Goal: Information Seeking & Learning: Understand process/instructions

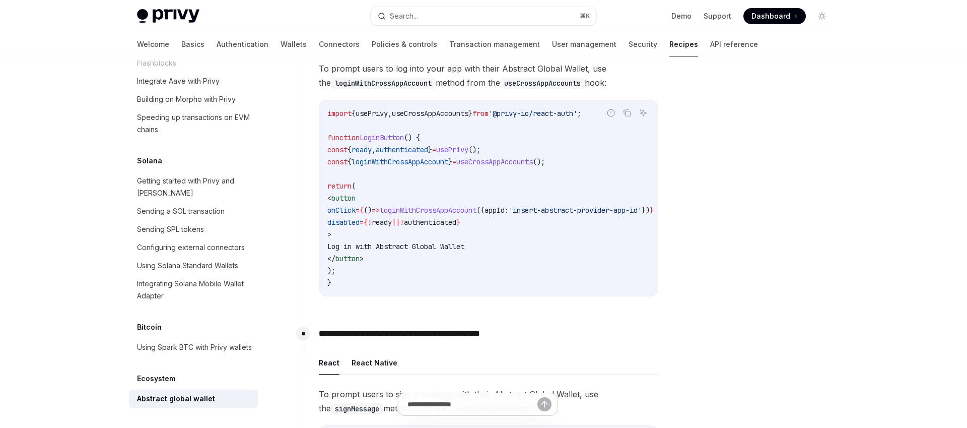
scroll to position [294, 0]
click at [406, 215] on code "import { usePrivy , useCrossAppAccounts } from '@privy-io/react-auth' ; functio…" at bounding box center [502, 197] width 351 height 181
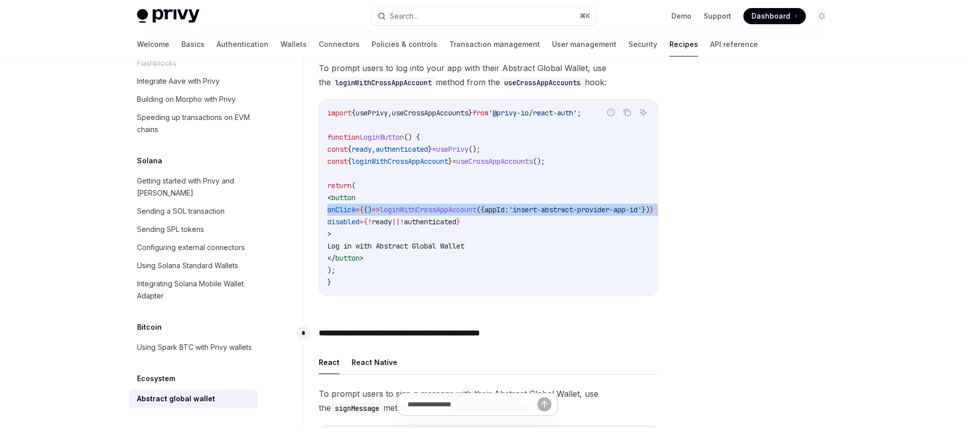
click at [406, 215] on code "import { usePrivy , useCrossAppAccounts } from '@privy-io/react-auth' ; functio…" at bounding box center [502, 197] width 351 height 181
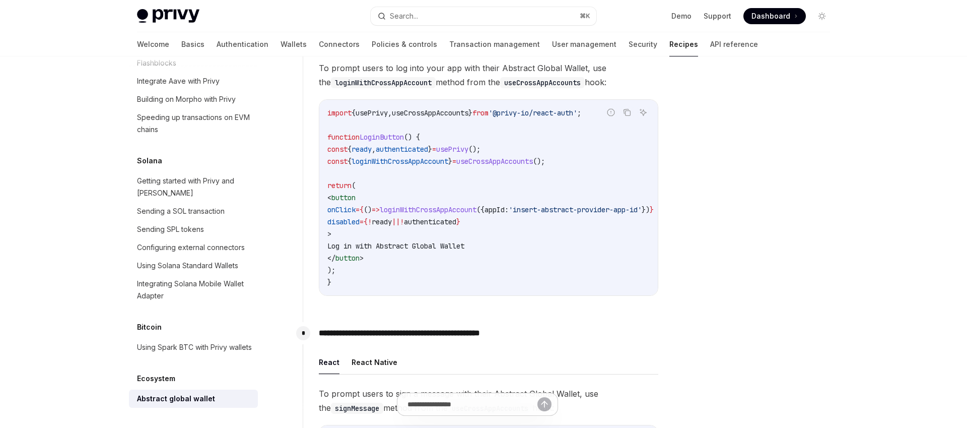
click at [397, 234] on code "import { usePrivy , useCrossAppAccounts } from '@privy-io/react-auth' ; functio…" at bounding box center [502, 197] width 351 height 181
click at [434, 80] on span "To prompt users to log into your app with their Abstract Global Wallet, use the…" at bounding box center [489, 75] width 340 height 28
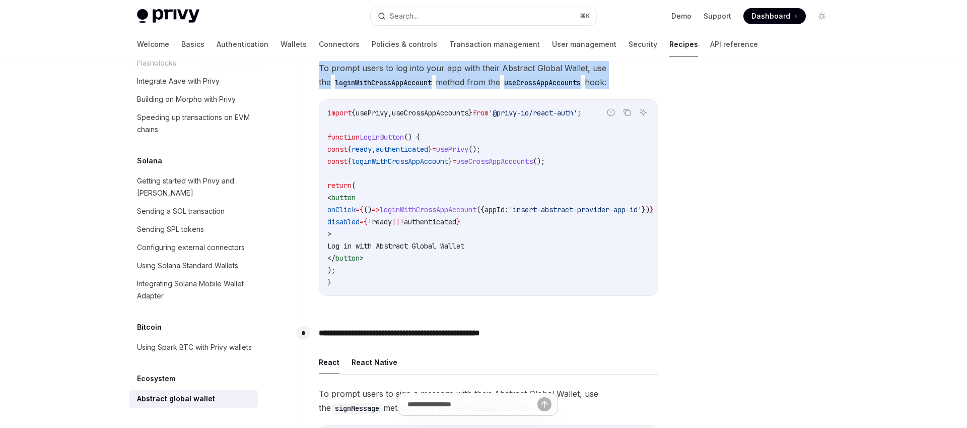
click at [434, 80] on span "To prompt users to log into your app with their Abstract Global Wallet, use the…" at bounding box center [489, 75] width 340 height 28
click at [447, 73] on span "To prompt users to log into your app with their Abstract Global Wallet, use the…" at bounding box center [489, 75] width 340 height 28
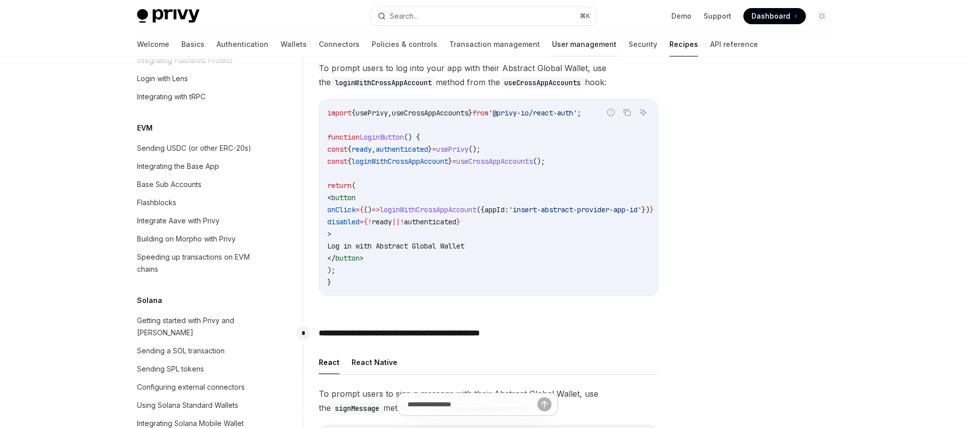
scroll to position [713, 0]
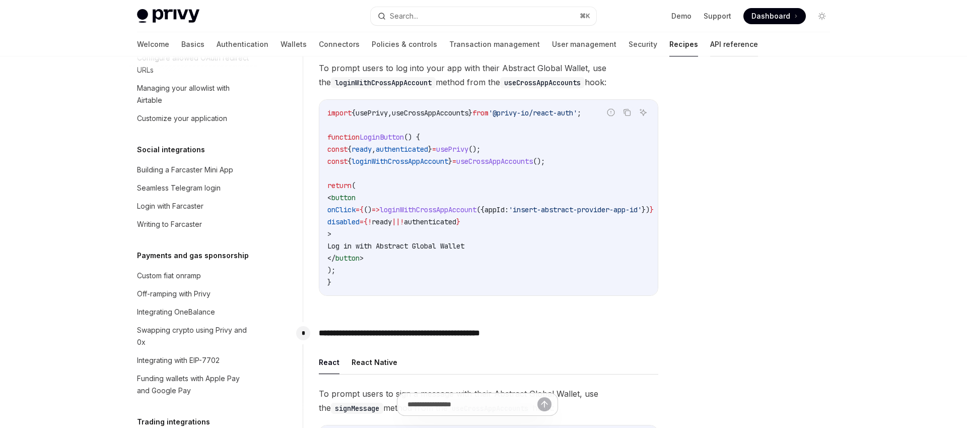
click at [710, 46] on link "API reference" at bounding box center [734, 44] width 48 height 24
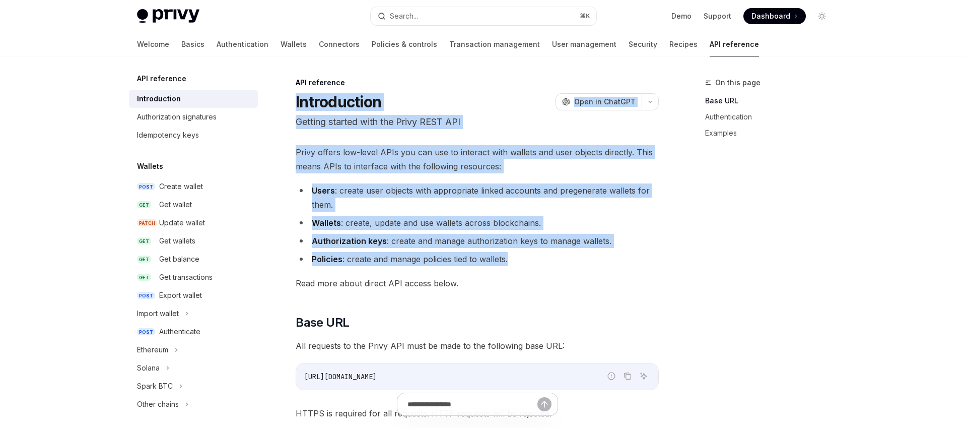
drag, startPoint x: 526, startPoint y: 256, endPoint x: 349, endPoint y: 81, distance: 248.7
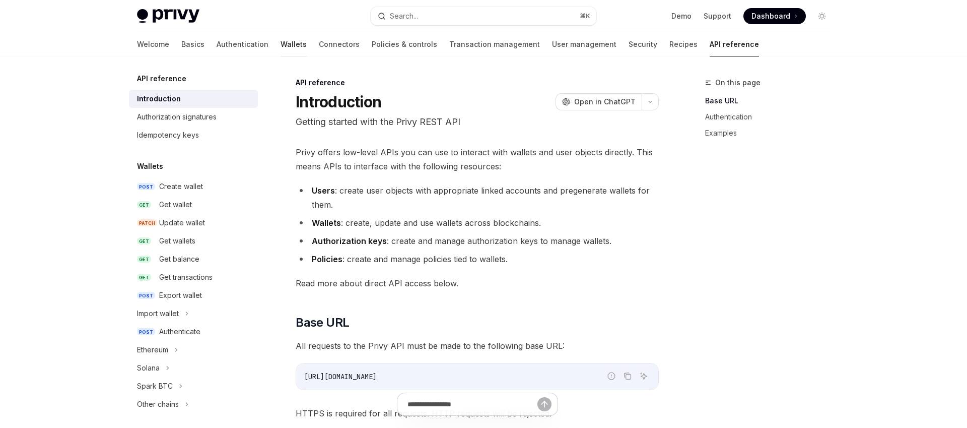
click at [281, 43] on link "Wallets" at bounding box center [294, 44] width 26 height 24
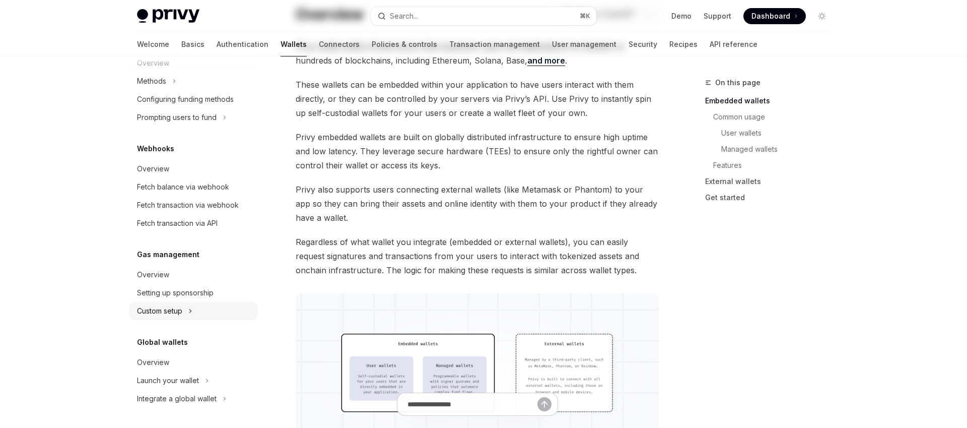
scroll to position [333, 0]
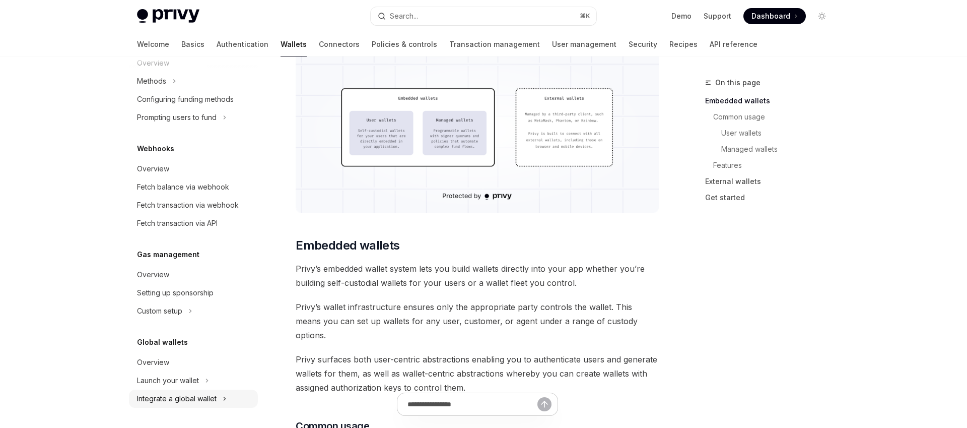
click at [182, 400] on div "Integrate a global wallet" at bounding box center [177, 398] width 80 height 12
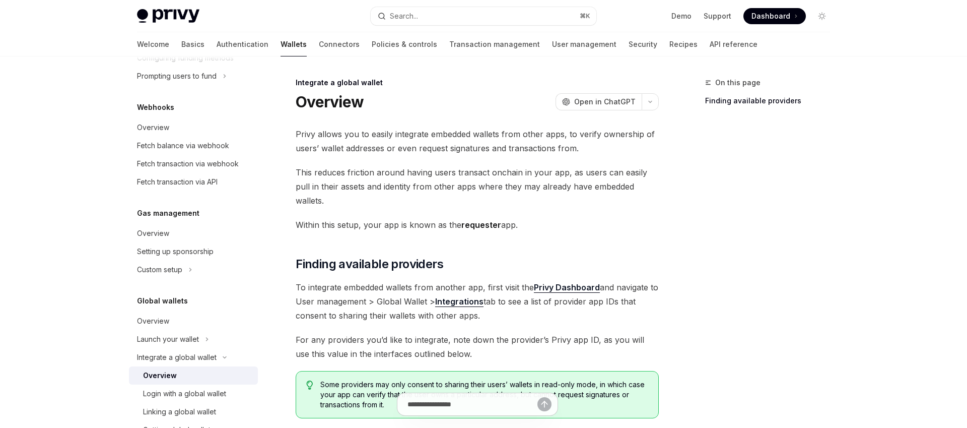
scroll to position [565, 0]
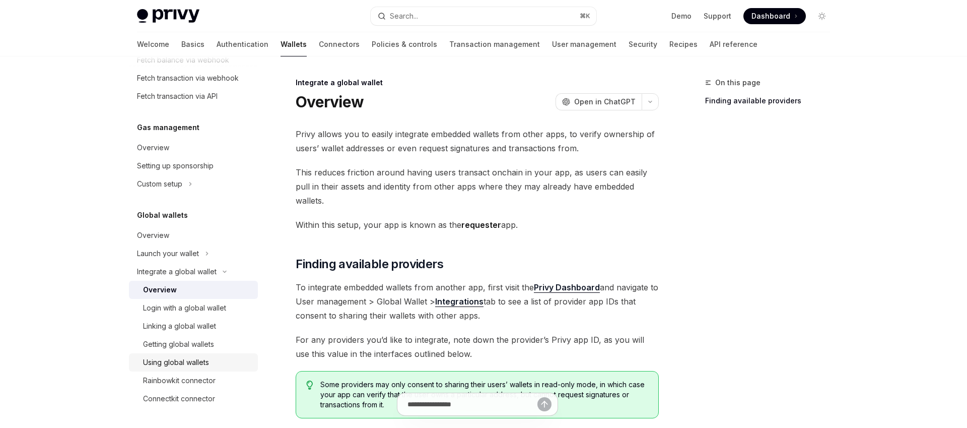
click at [183, 362] on div "Using global wallets" at bounding box center [176, 362] width 66 height 12
type textarea "*"
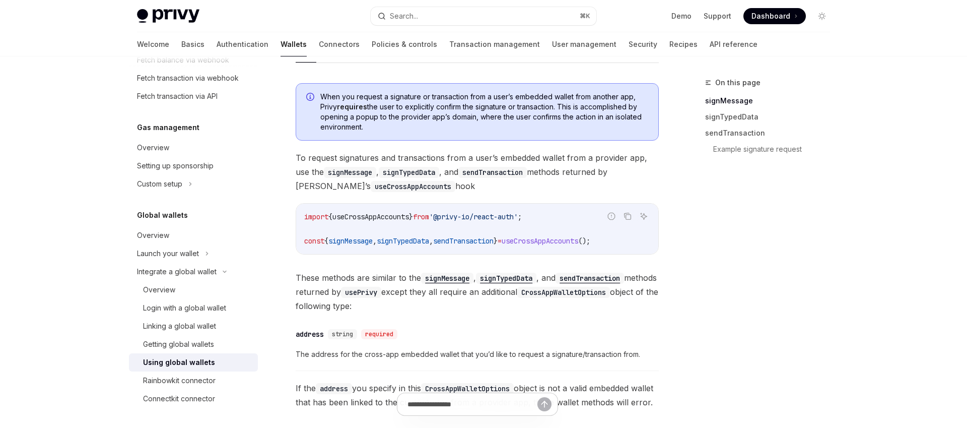
scroll to position [88, 0]
drag, startPoint x: 298, startPoint y: 275, endPoint x: 421, endPoint y: 312, distance: 128.3
click at [421, 312] on span "These methods are similar to the signMessage , signTypedData , and sendTransact…" at bounding box center [477, 292] width 363 height 42
drag, startPoint x: 417, startPoint y: 291, endPoint x: 641, endPoint y: 300, distance: 224.4
click at [641, 300] on span "These methods are similar to the signMessage , signTypedData , and sendTransact…" at bounding box center [477, 292] width 363 height 42
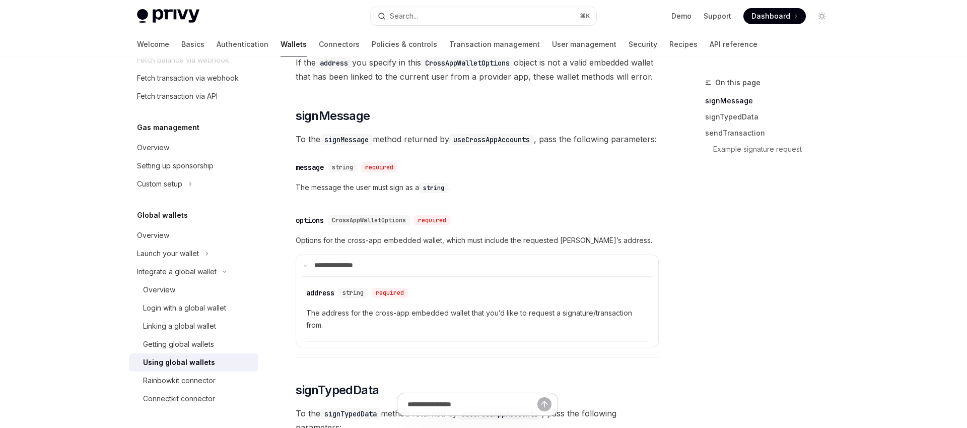
scroll to position [479, 0]
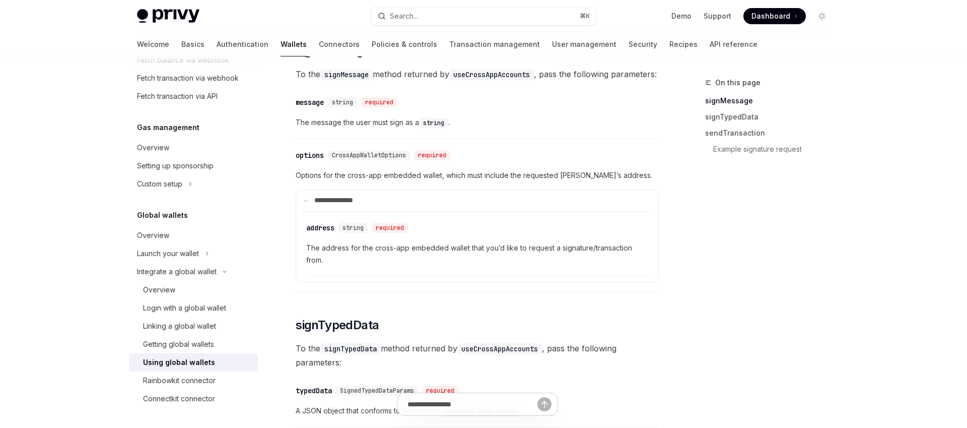
click at [351, 266] on span "The address for the cross-app embedded wallet that you’d like to request a sign…" at bounding box center [477, 254] width 342 height 24
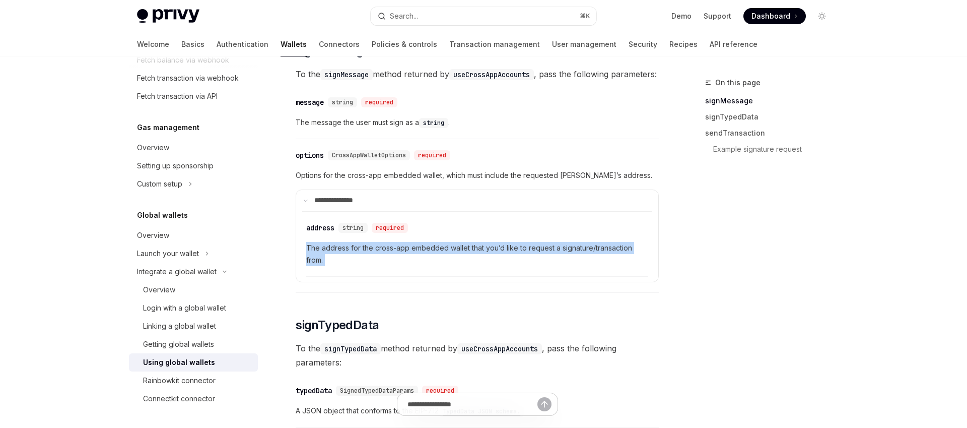
click at [351, 266] on span "The address for the cross-app embedded wallet that you’d like to request a sign…" at bounding box center [477, 254] width 342 height 24
click at [364, 266] on span "The address for the cross-app embedded wallet that you’d like to request a sign…" at bounding box center [477, 254] width 342 height 24
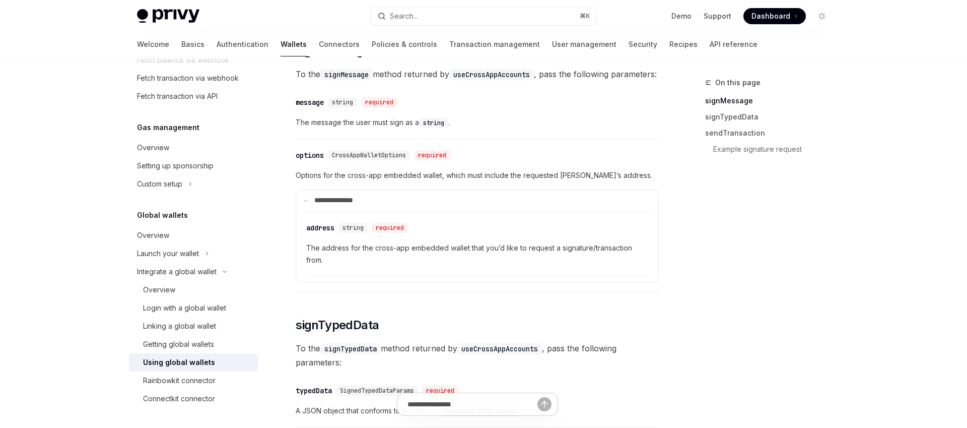
click at [364, 266] on span "The address for the cross-app embedded wallet that you’d like to request a sign…" at bounding box center [477, 254] width 342 height 24
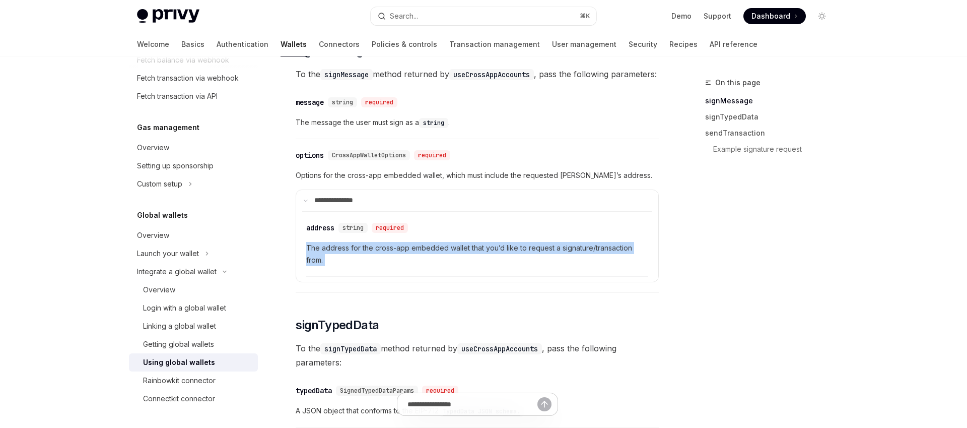
click at [364, 266] on span "The address for the cross-app embedded wallet that you’d like to request a sign…" at bounding box center [477, 254] width 342 height 24
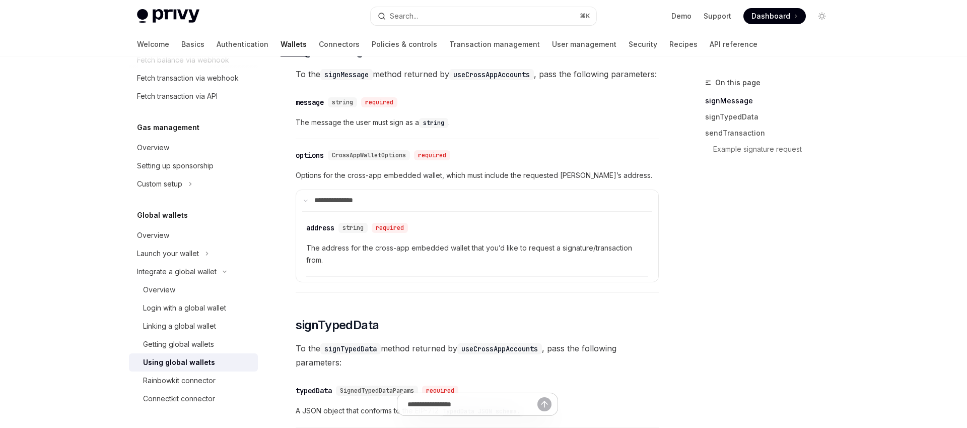
click at [392, 266] on span "The address for the cross-app embedded wallet that you’d like to request a sign…" at bounding box center [477, 254] width 342 height 24
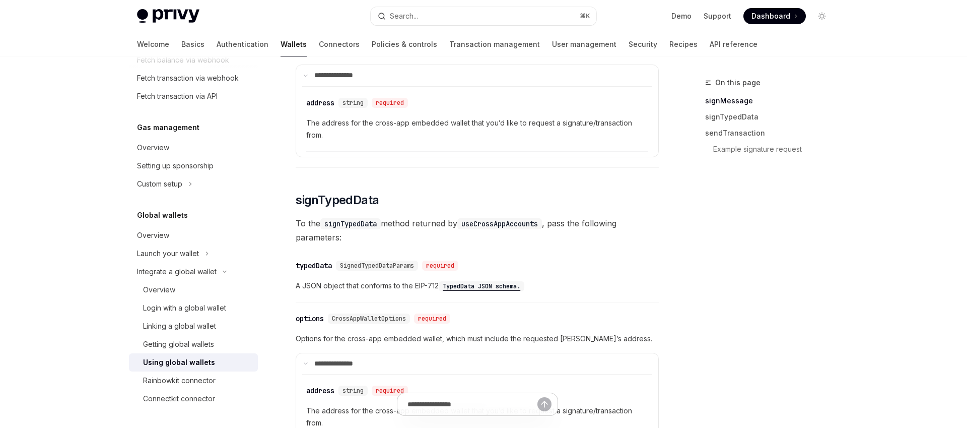
scroll to position [611, 0]
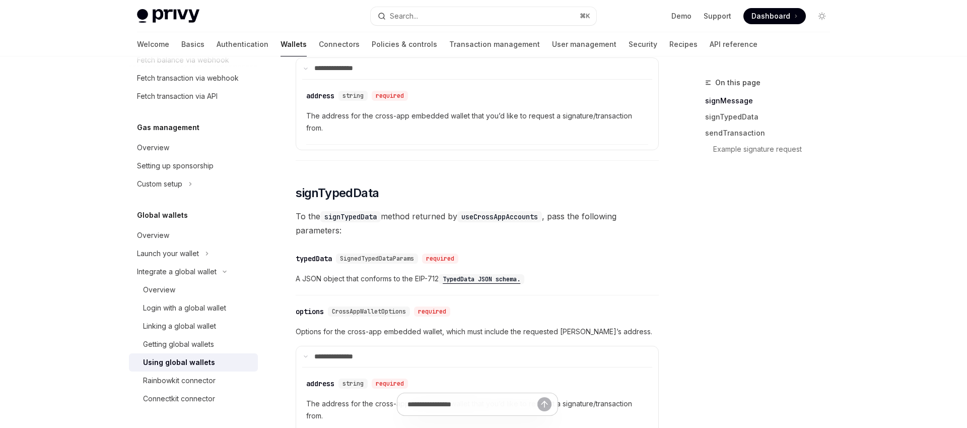
click at [402, 237] on span "To the signTypedData method returned by useCrossAppAccounts , pass the followin…" at bounding box center [477, 223] width 363 height 28
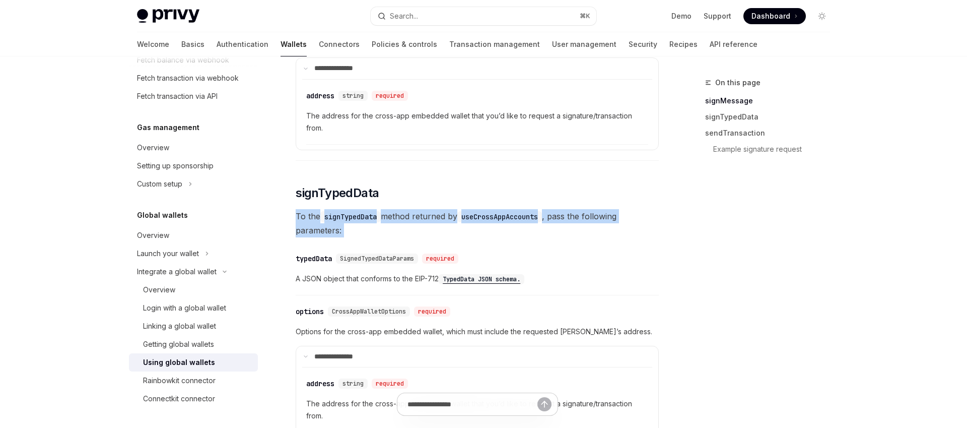
click at [402, 237] on span "To the signTypedData method returned by useCrossAppAccounts , pass the followin…" at bounding box center [477, 223] width 363 height 28
click at [392, 237] on span "To the signTypedData method returned by useCrossAppAccounts , pass the followin…" at bounding box center [477, 223] width 363 height 28
drag, startPoint x: 351, startPoint y: 265, endPoint x: 290, endPoint y: 231, distance: 69.0
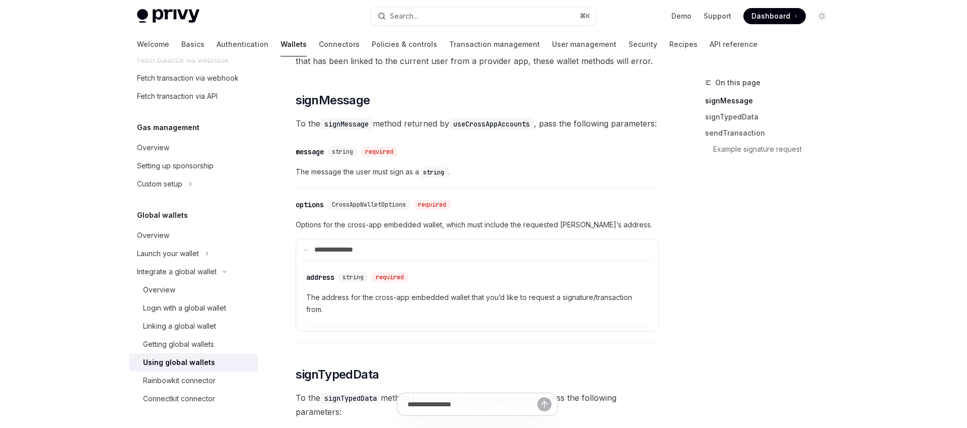
scroll to position [424, 0]
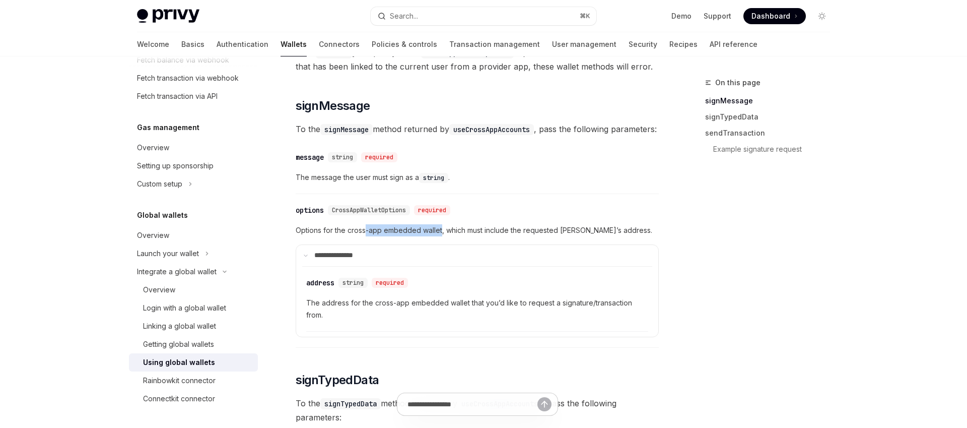
drag, startPoint x: 367, startPoint y: 257, endPoint x: 442, endPoint y: 263, distance: 75.3
click at [442, 236] on span "Options for the cross-app embedded wallet, which must include the requested [PE…" at bounding box center [477, 230] width 363 height 12
drag, startPoint x: 324, startPoint y: 258, endPoint x: 430, endPoint y: 256, distance: 105.8
click at [430, 236] on span "Options for the cross-app embedded wallet, which must include the requested [PE…" at bounding box center [477, 230] width 363 height 12
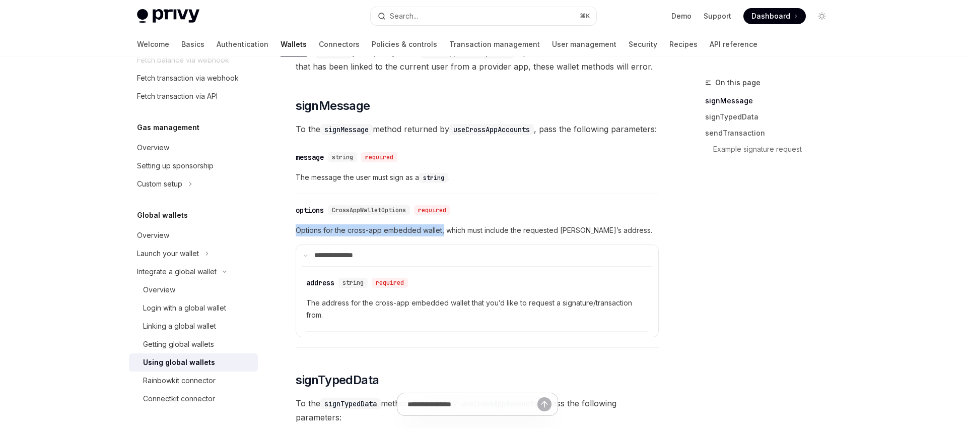
drag, startPoint x: 443, startPoint y: 256, endPoint x: 282, endPoint y: 259, distance: 161.8
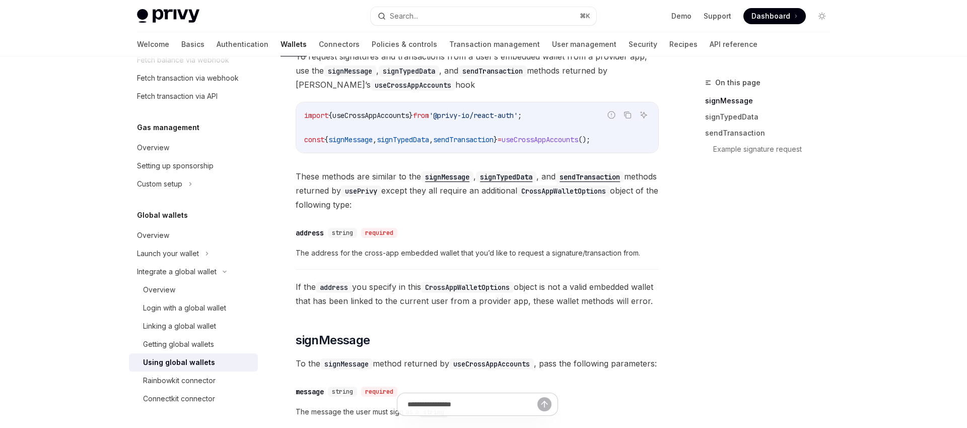
scroll to position [0, 0]
